Goal: Navigation & Orientation: Find specific page/section

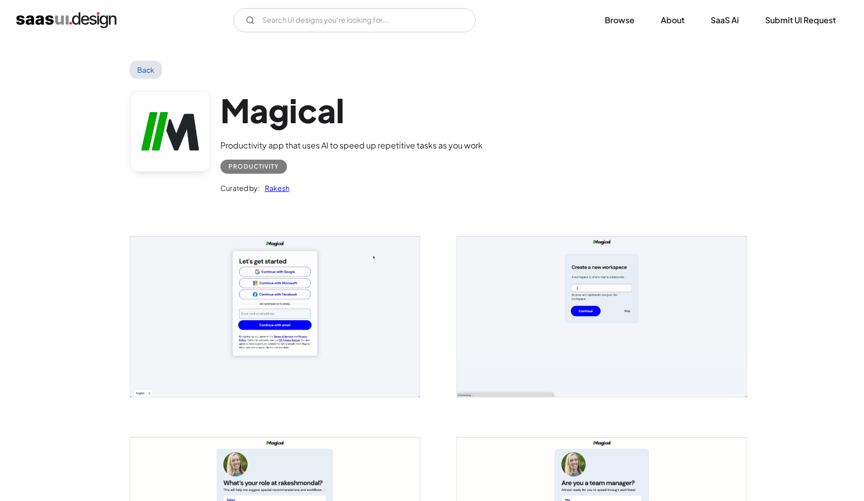
click at [141, 62] on link "Back" at bounding box center [146, 70] width 33 height 18
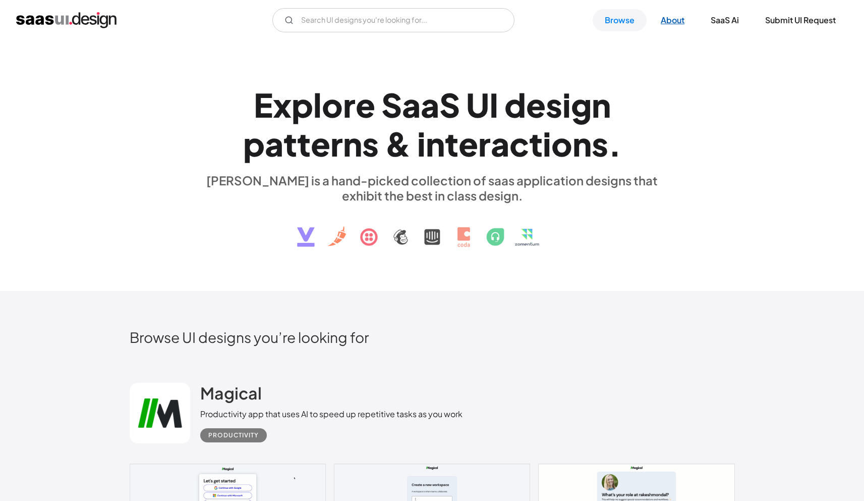
click at [669, 17] on link "About" at bounding box center [673, 20] width 48 height 22
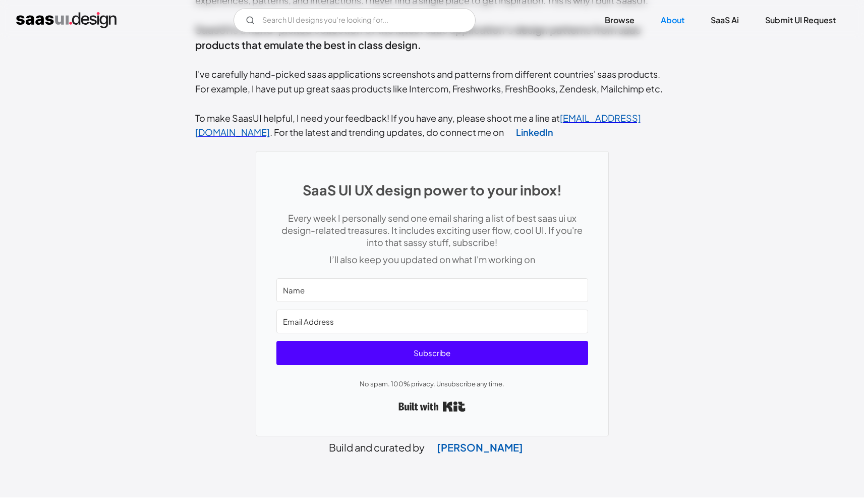
scroll to position [395, 0]
